Goal: Task Accomplishment & Management: Complete application form

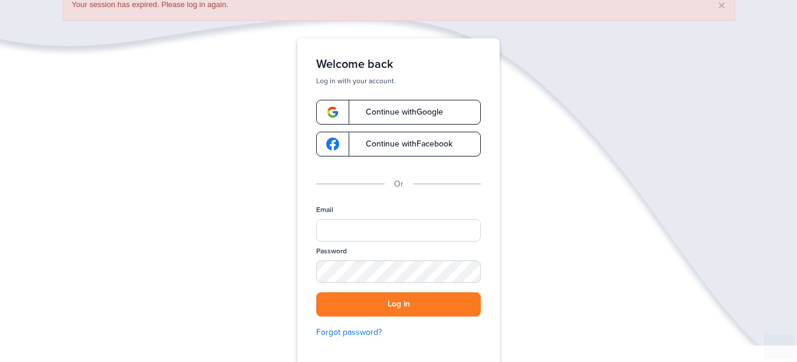
scroll to position [177, 0]
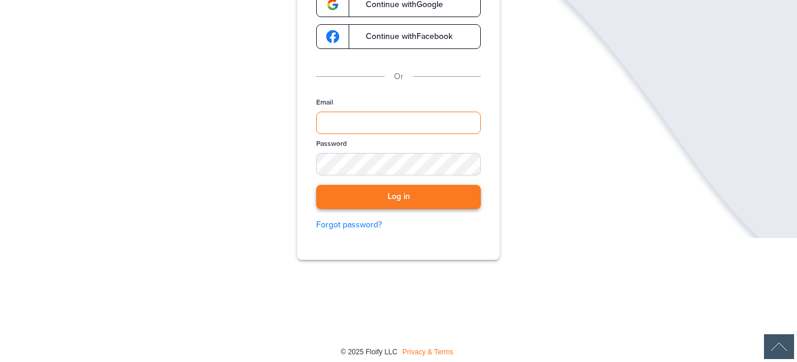
type input "**********"
click at [392, 199] on button "Log in" at bounding box center [398, 197] width 165 height 24
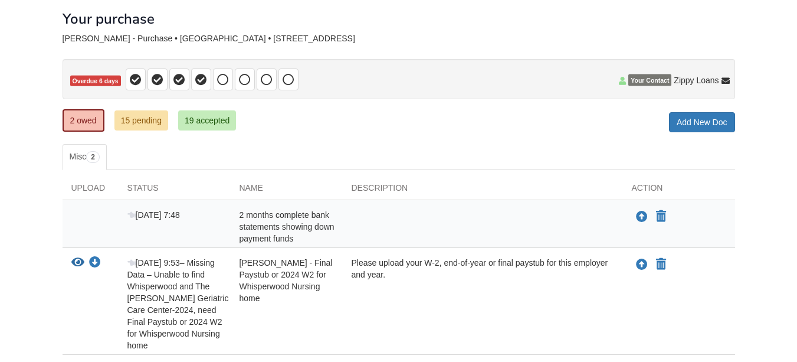
scroll to position [148, 0]
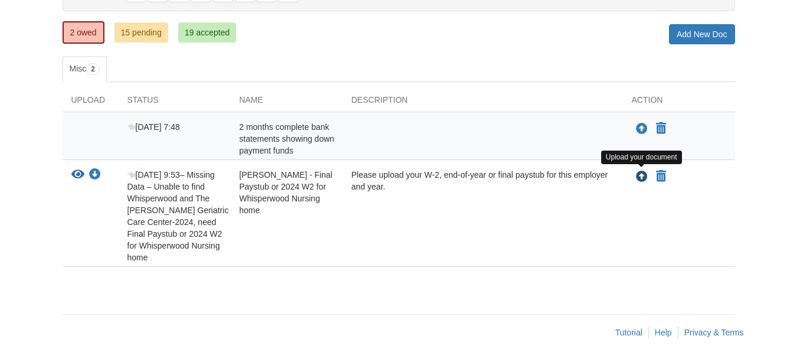
click at [642, 178] on icon "Upload Brittney Nolan - Final Paystub or 2024 W2 for Whisperwood Nursing home" at bounding box center [642, 177] width 12 height 12
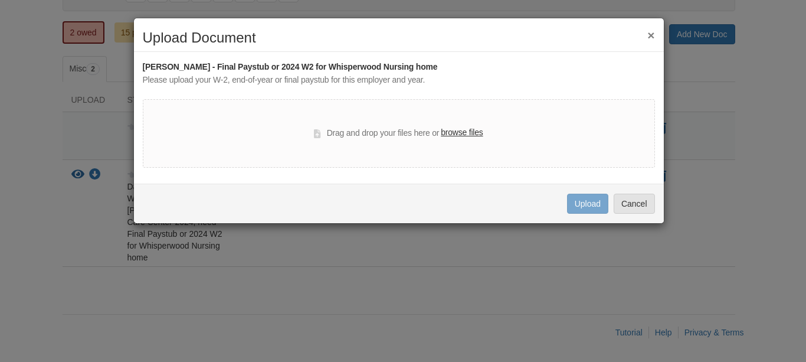
click at [452, 134] on label "browse files" at bounding box center [462, 132] width 42 height 13
click at [0, 0] on input "browse files" at bounding box center [0, 0] width 0 height 0
click at [630, 201] on button "Cancel" at bounding box center [633, 203] width 41 height 20
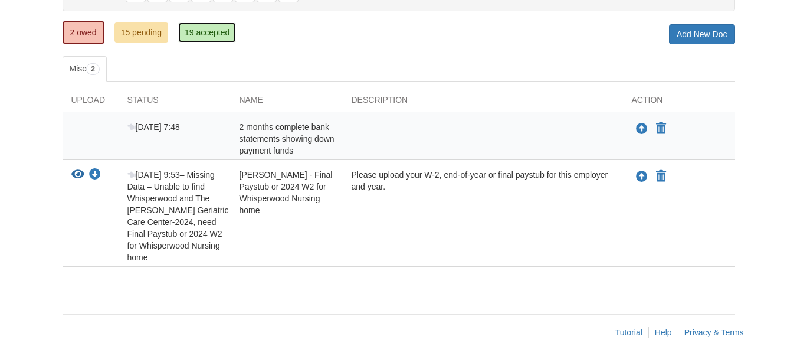
click at [201, 37] on link "19 accepted" at bounding box center [207, 32] width 58 height 20
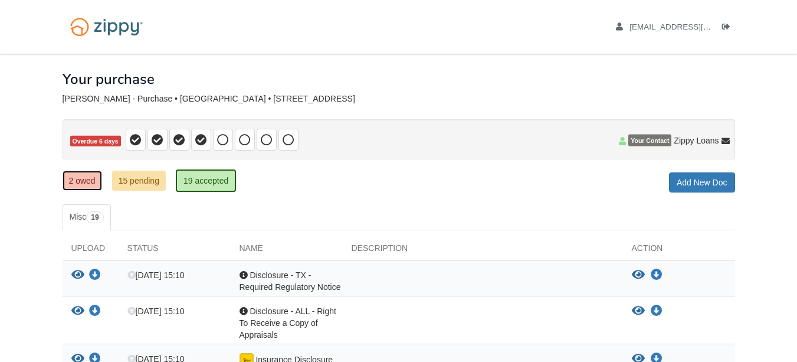
click at [96, 190] on link "2 owed" at bounding box center [83, 180] width 40 height 20
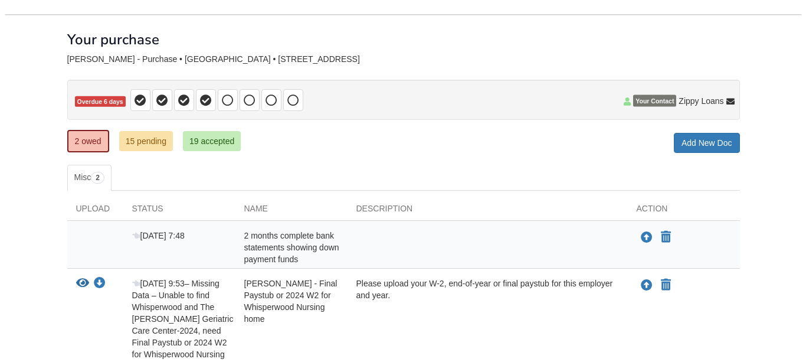
scroll to position [59, 0]
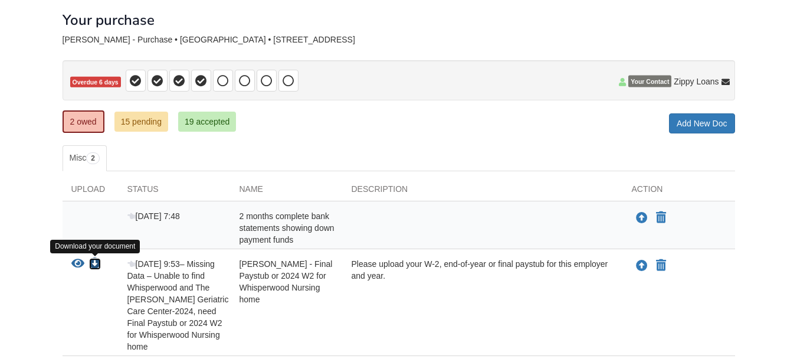
click at [99, 266] on icon "Download Brittney Nolan - Final Paystub or 2024 W2 for Whisperwood Nursing home" at bounding box center [95, 264] width 12 height 12
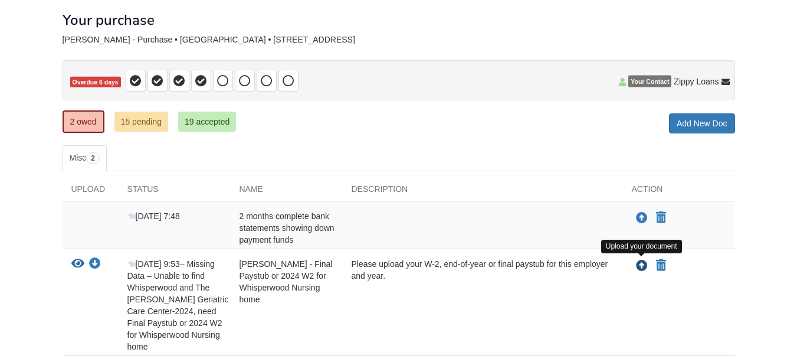
click at [643, 268] on icon "Upload Brittney Nolan - Final Paystub or 2024 W2 for Whisperwood Nursing home" at bounding box center [642, 266] width 12 height 12
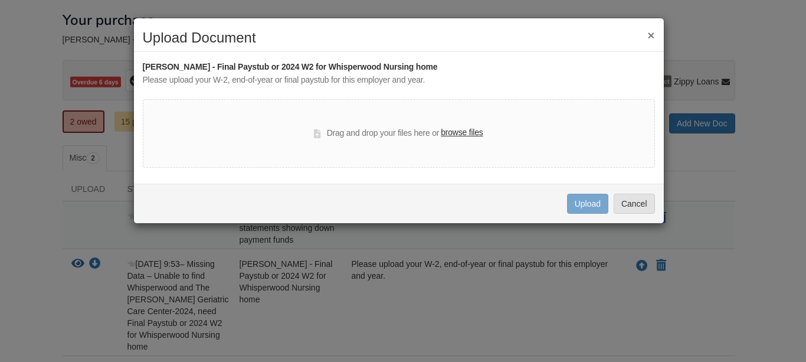
click at [457, 125] on div "Drag and drop your files here or browse files" at bounding box center [399, 133] width 512 height 68
click at [455, 131] on label "browse files" at bounding box center [462, 132] width 42 height 13
click at [0, 0] on input "browse files" at bounding box center [0, 0] width 0 height 0
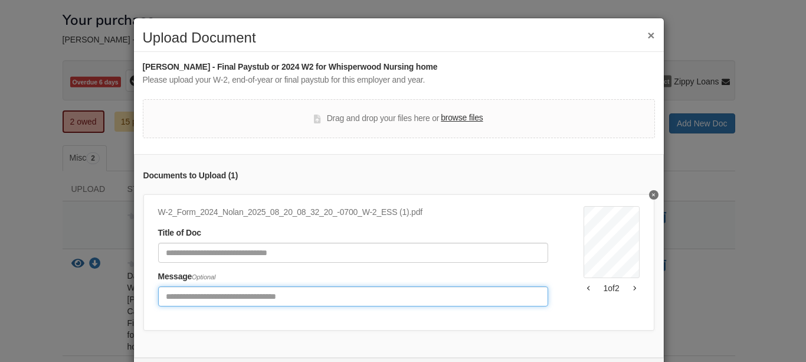
click at [189, 297] on input "Include any comments on this document" at bounding box center [353, 296] width 390 height 20
drag, startPoint x: 331, startPoint y: 296, endPoint x: 399, endPoint y: 301, distance: 67.4
click at [399, 301] on input "**********" at bounding box center [353, 296] width 390 height 20
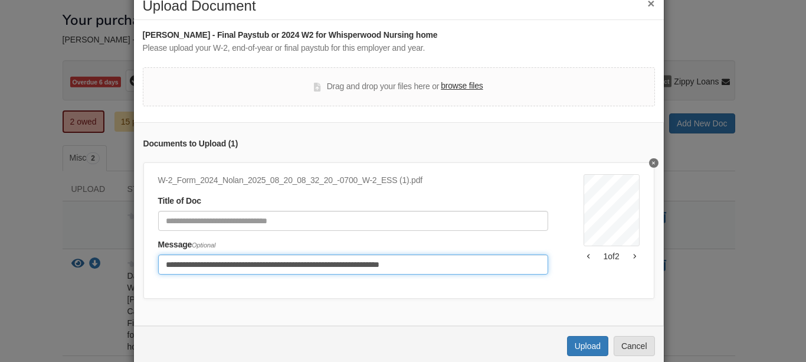
scroll to position [63, 0]
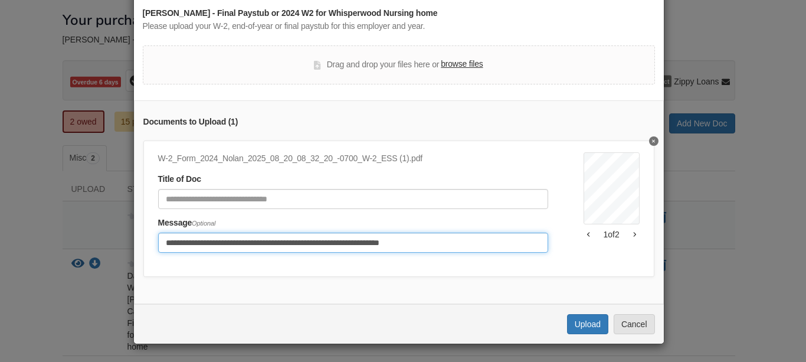
type input "**********"
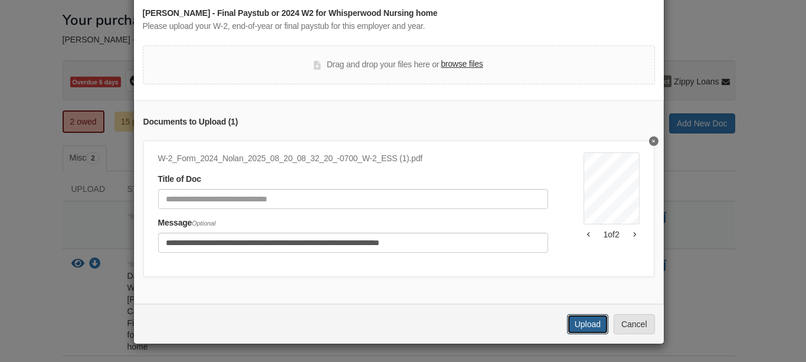
click at [583, 325] on button "Upload" at bounding box center [587, 324] width 41 height 20
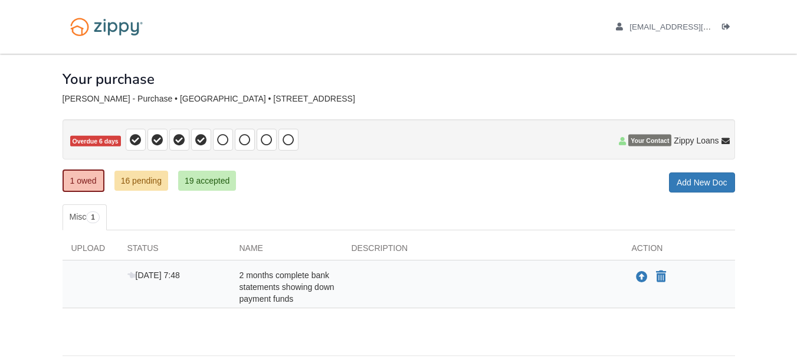
scroll to position [41, 0]
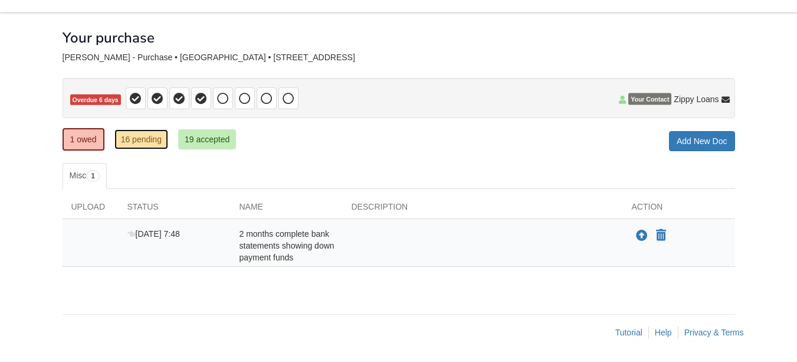
click at [140, 143] on link "16 pending" at bounding box center [141, 139] width 54 height 20
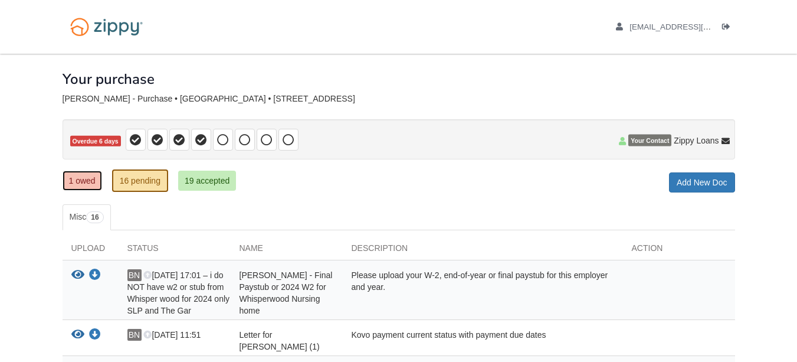
click at [94, 185] on link "1 owed" at bounding box center [83, 180] width 40 height 20
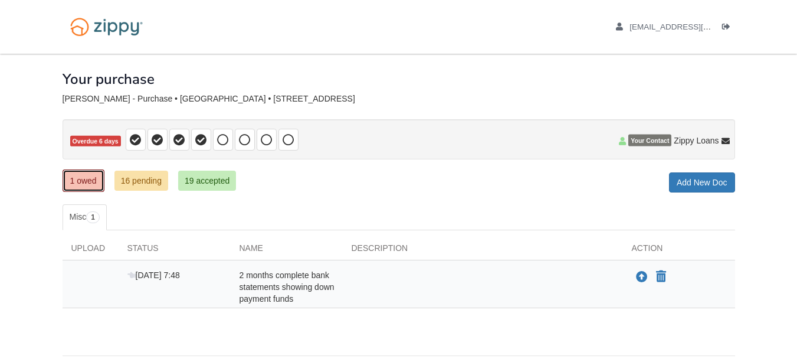
click at [84, 181] on link "1 owed" at bounding box center [84, 180] width 42 height 22
click at [149, 182] on link "16 pending" at bounding box center [141, 180] width 54 height 20
click at [142, 186] on link "16 pending" at bounding box center [141, 180] width 54 height 20
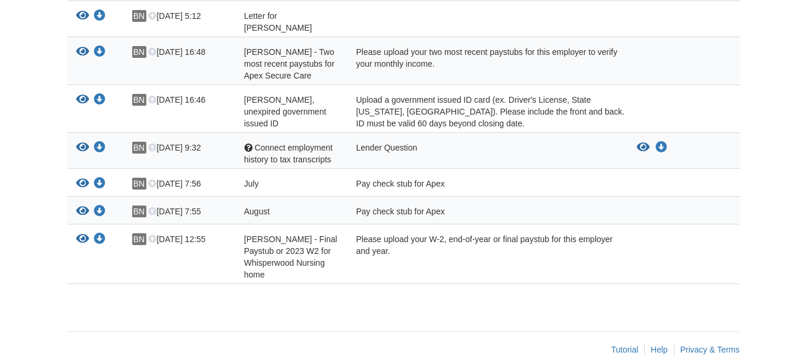
scroll to position [701, 0]
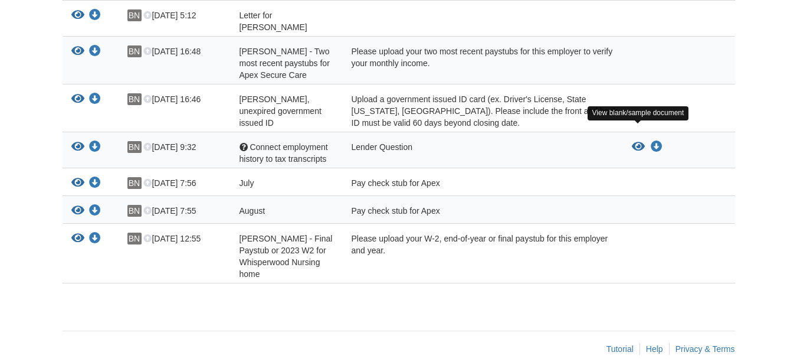
click at [639, 141] on icon "View Connect employment history to tax transcripts" at bounding box center [638, 147] width 13 height 12
